Goal: Find specific page/section: Locate a particular part of the current website

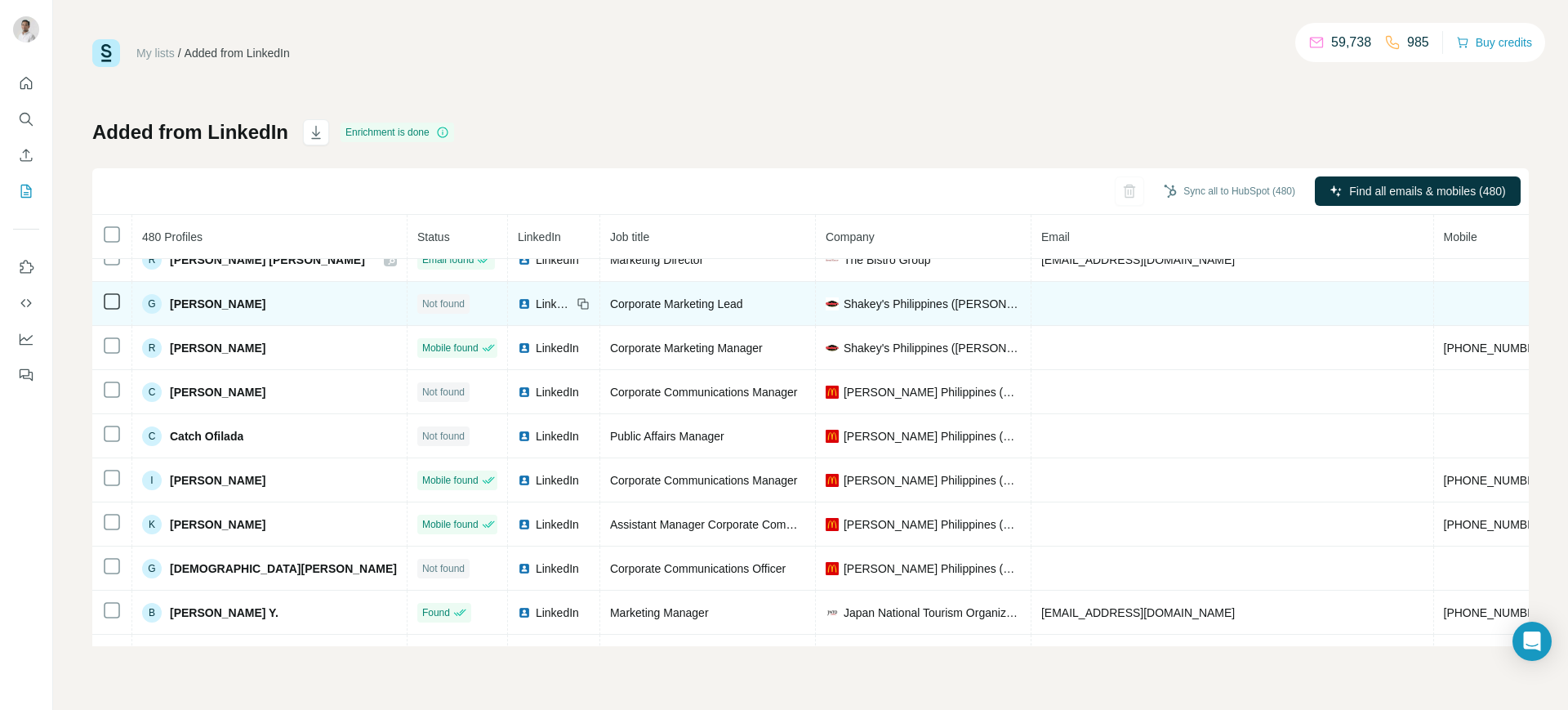
scroll to position [298, 0]
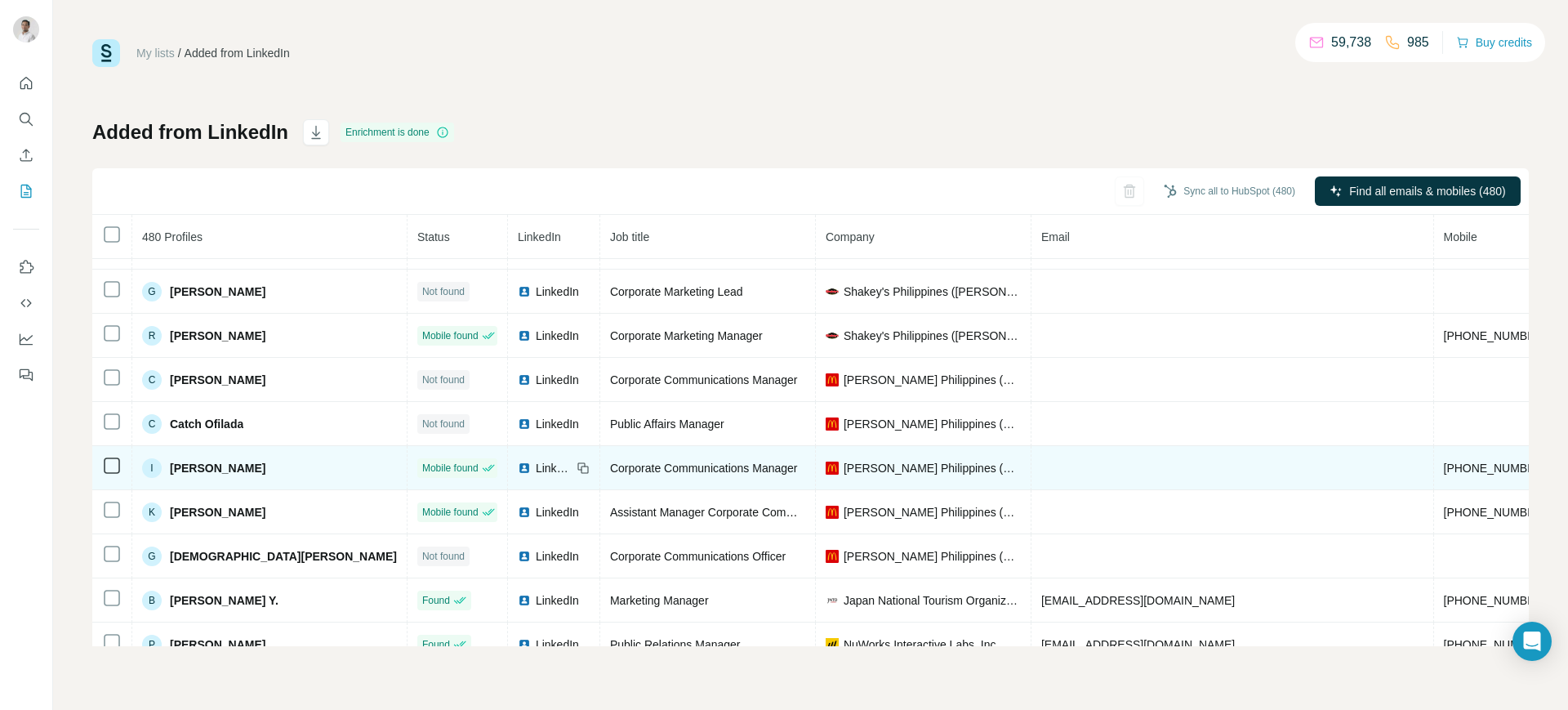
click at [517, 468] on div "LinkedIn" at bounding box center [544, 468] width 54 height 17
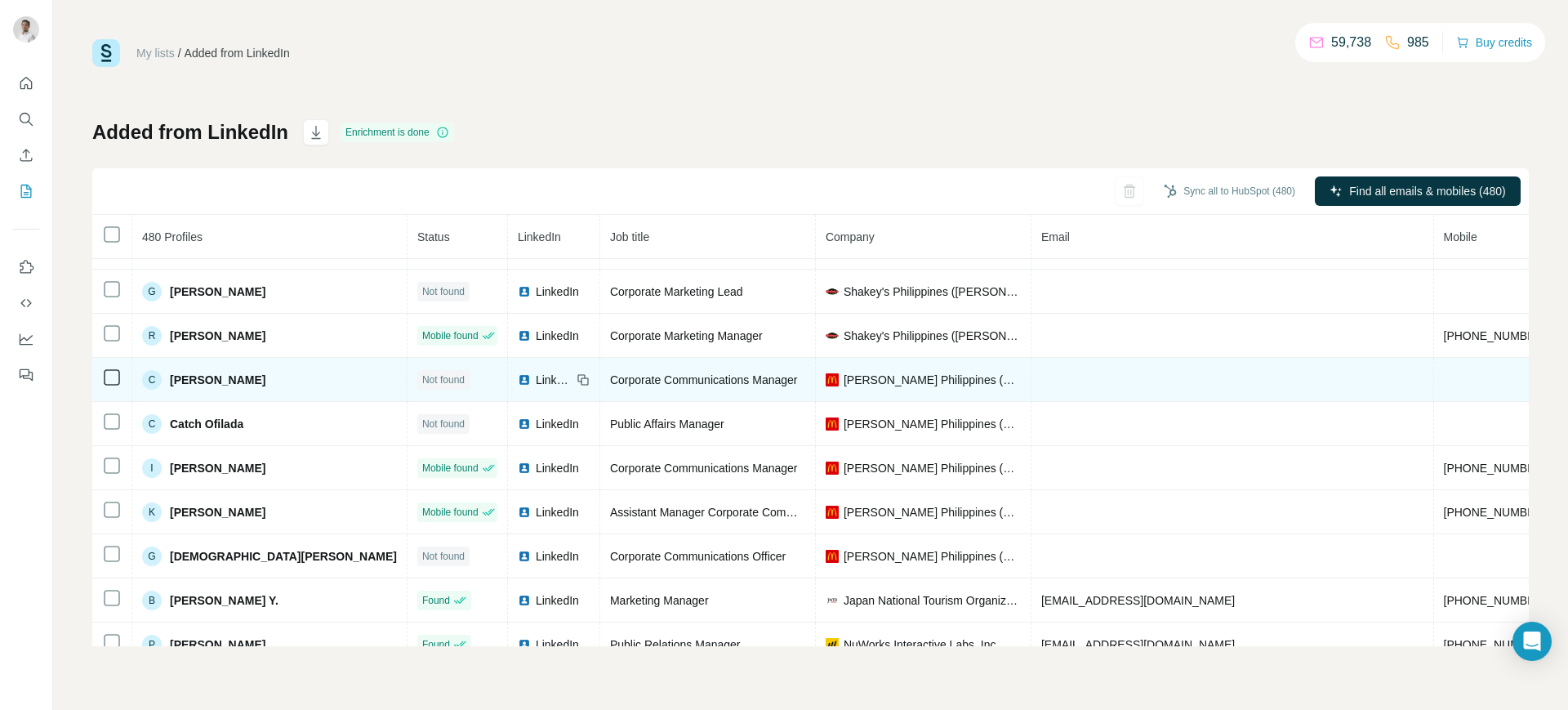
click at [517, 374] on div "LinkedIn" at bounding box center [544, 380] width 54 height 17
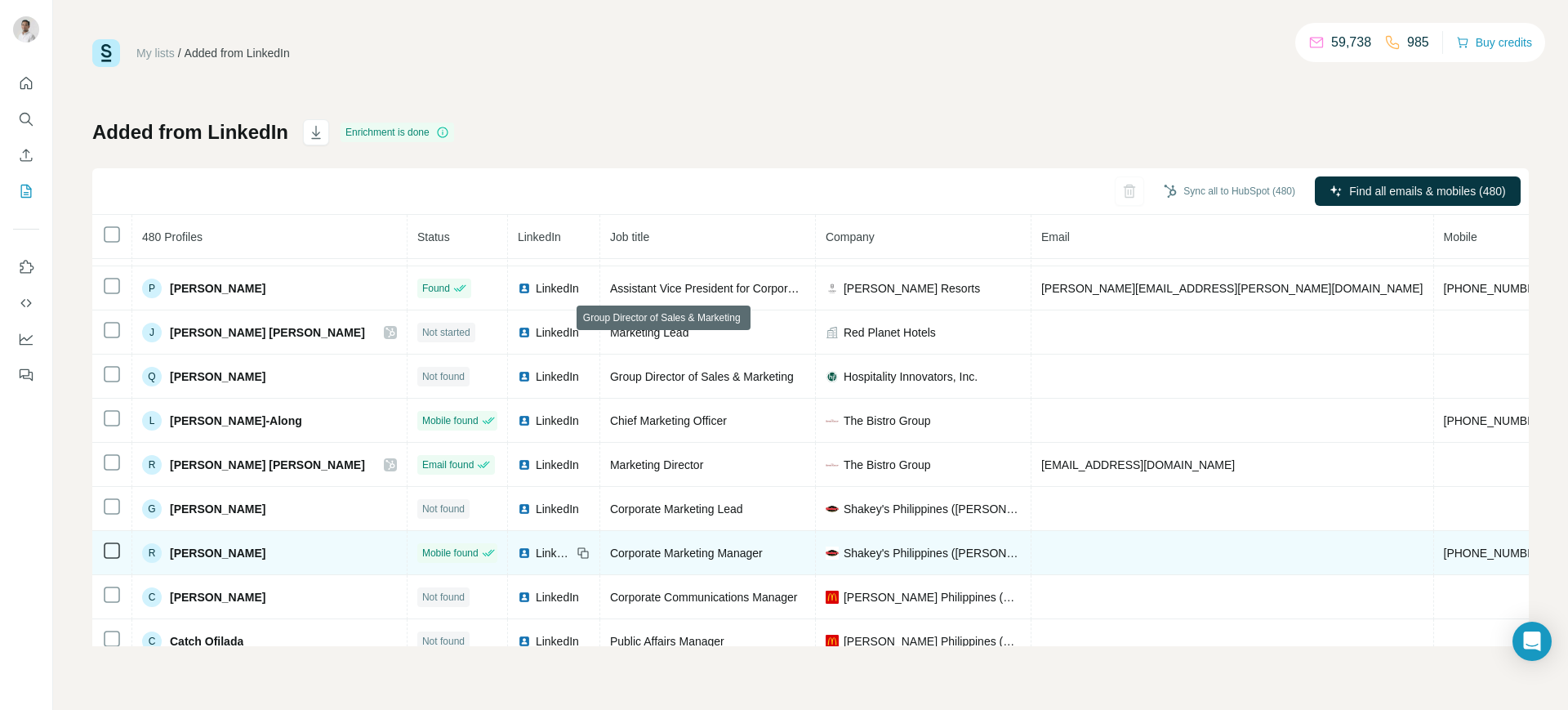
scroll to position [0, 0]
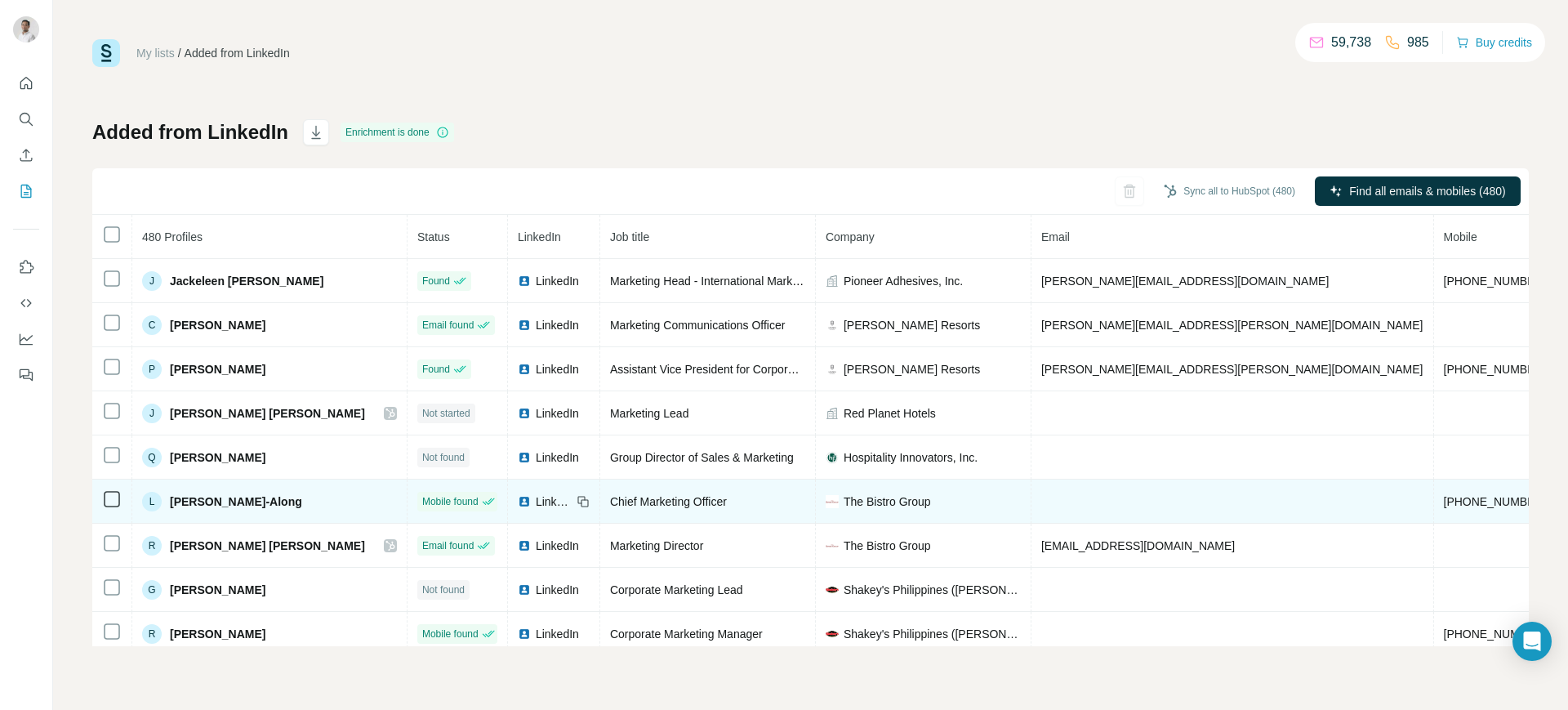
click at [517, 501] on div "LinkedIn" at bounding box center [544, 501] width 54 height 17
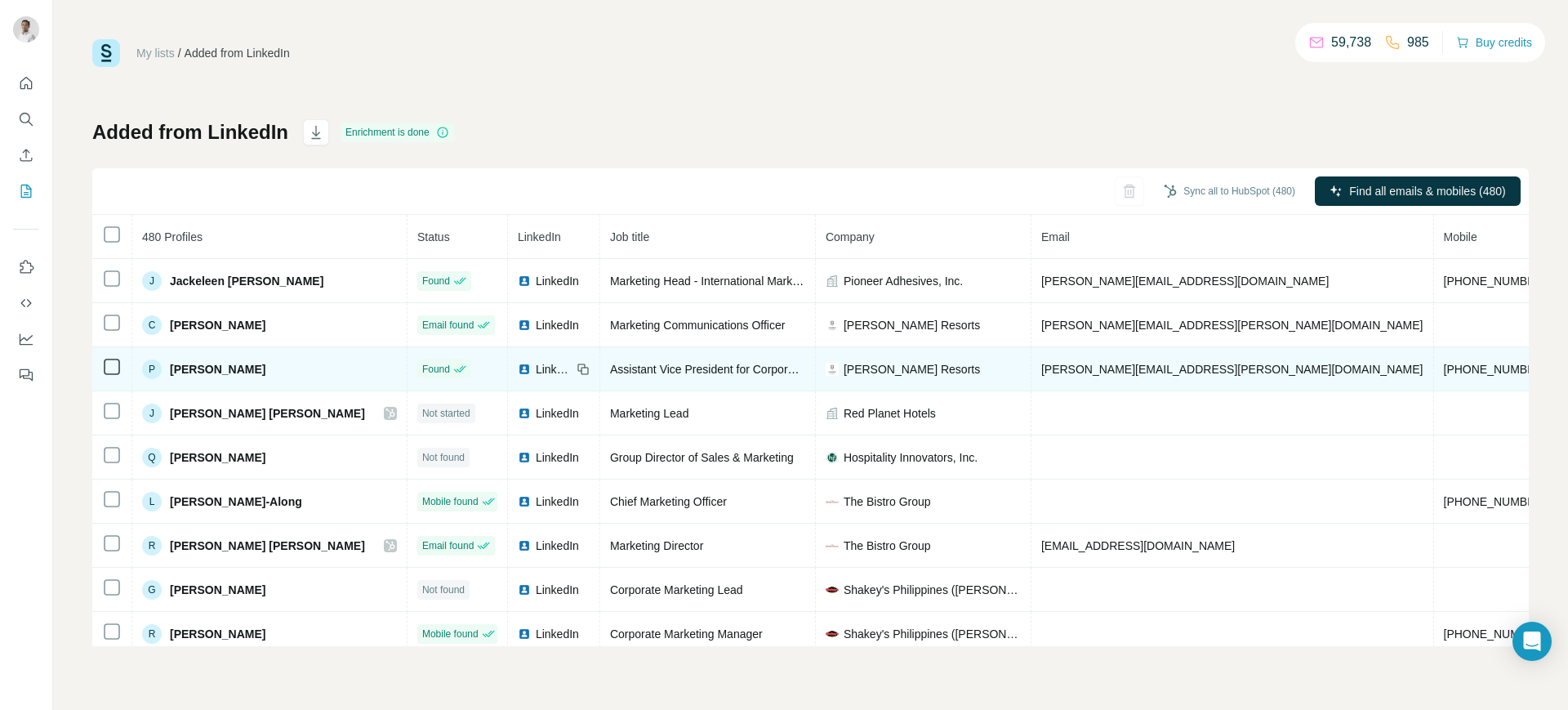
click at [535, 361] on span "LinkedIn" at bounding box center [553, 369] width 36 height 17
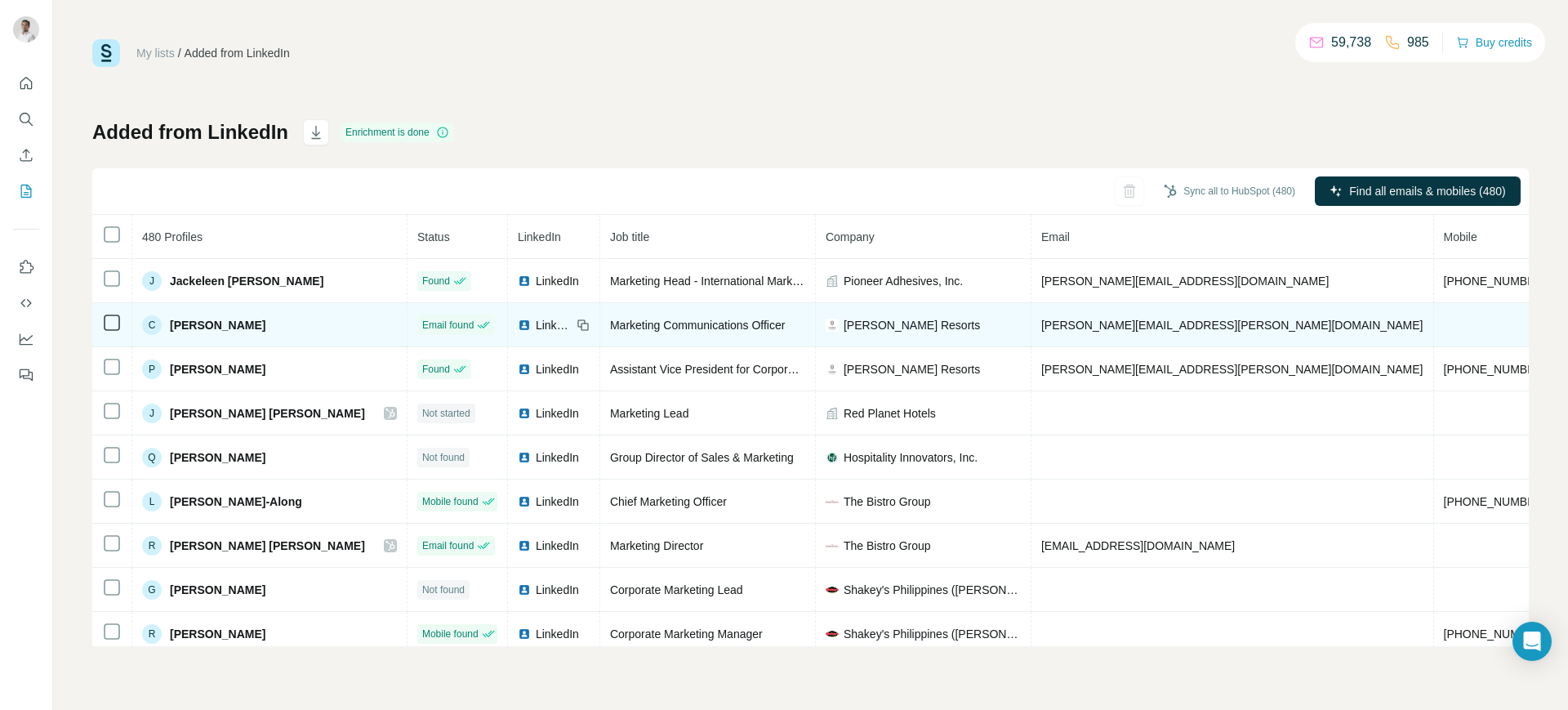
click at [535, 322] on span "LinkedIn" at bounding box center [553, 325] width 36 height 17
click at [517, 321] on img at bounding box center [523, 325] width 13 height 13
click at [1434, 326] on td at bounding box center [1495, 325] width 123 height 44
